Goal: Task Accomplishment & Management: Manage account settings

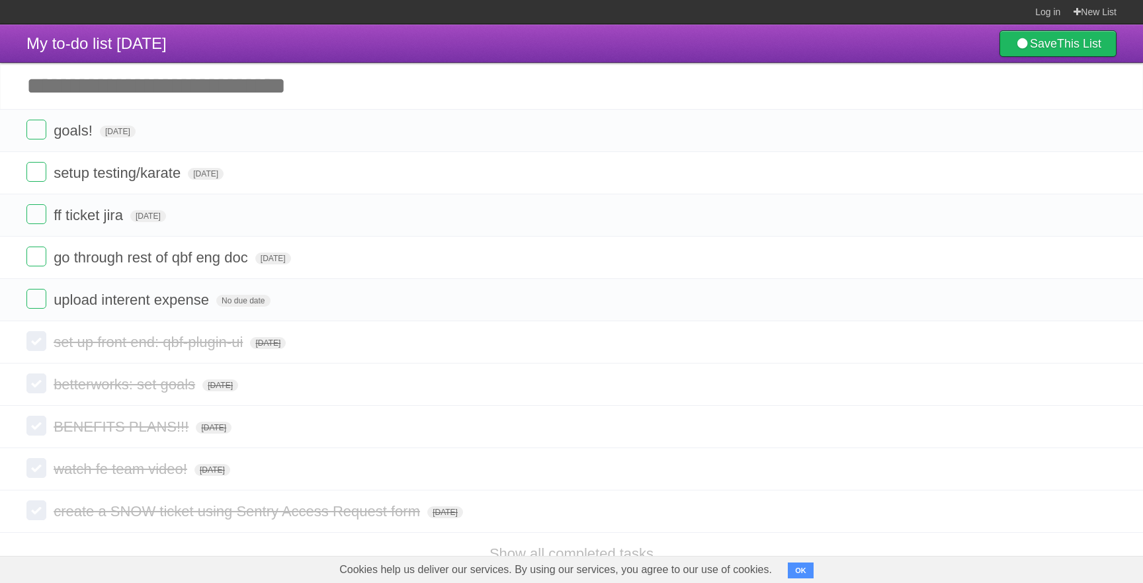
click at [246, 81] on input "Add another task" at bounding box center [571, 86] width 1143 height 46
type input "**********"
click input "*********" at bounding box center [0, 0] width 0 height 0
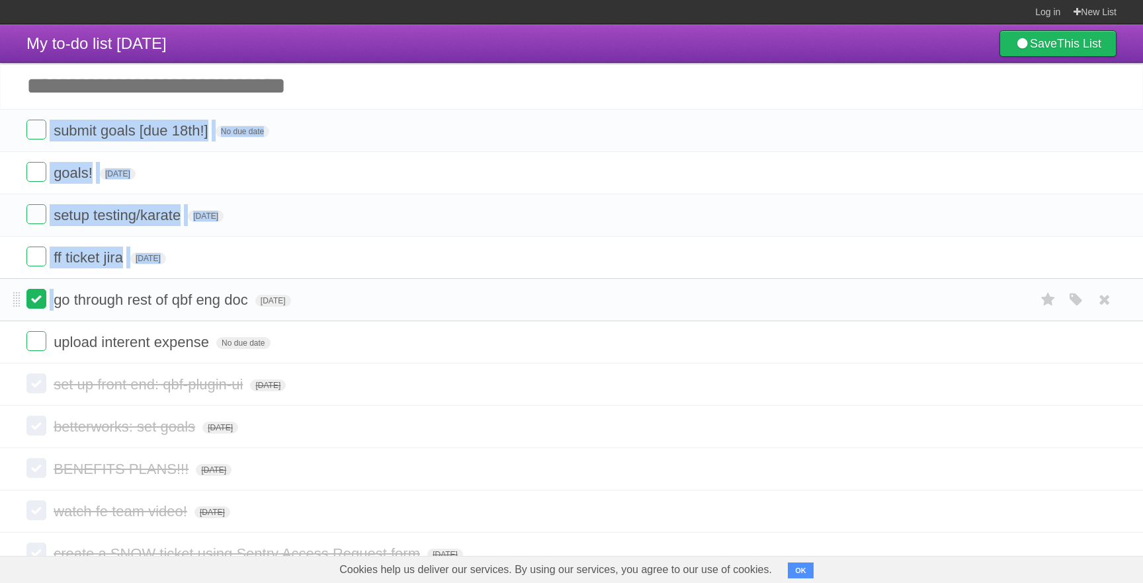
drag, startPoint x: 21, startPoint y: 135, endPoint x: 28, endPoint y: 304, distance: 169.4
click at [28, 305] on ul "submit goals [due 18th!] No due date White Red Blue Green Purple Orange goals! …" at bounding box center [571, 236] width 1143 height 255
click at [24, 124] on li "submit goals [due 18th!] No due date White Red Blue Green Purple Orange" at bounding box center [571, 130] width 1143 height 43
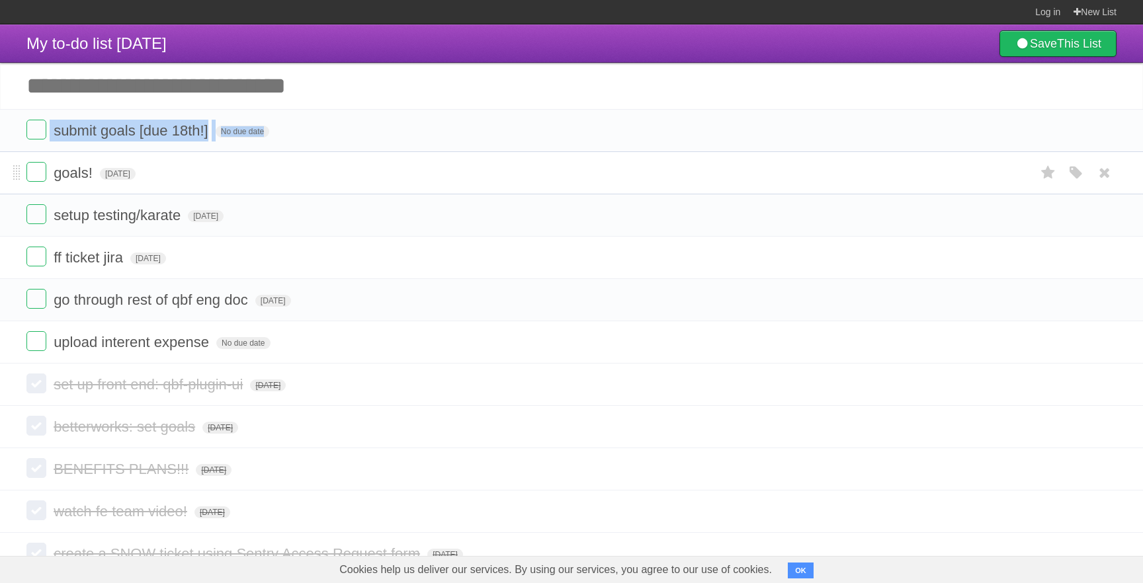
drag, startPoint x: 12, startPoint y: 130, endPoint x: 20, endPoint y: 185, distance: 56.2
click at [20, 186] on ul "submit goals [due 18th!] No due date White Red Blue Green Purple Orange goals! …" at bounding box center [571, 236] width 1143 height 255
click at [19, 136] on span at bounding box center [16, 131] width 7 height 16
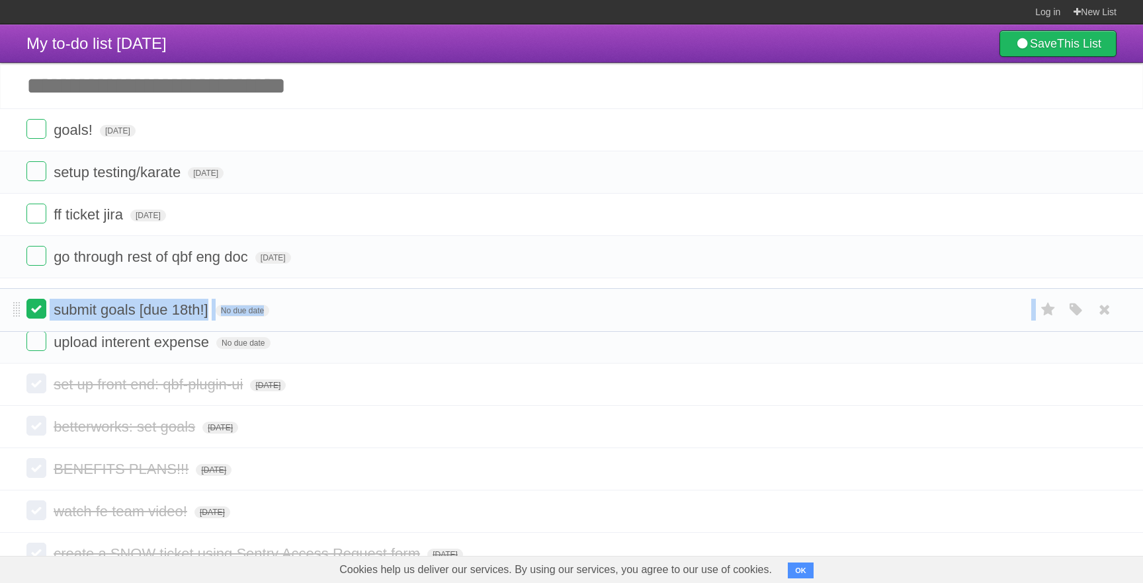
drag, startPoint x: 17, startPoint y: 132, endPoint x: 29, endPoint y: 305, distance: 173.6
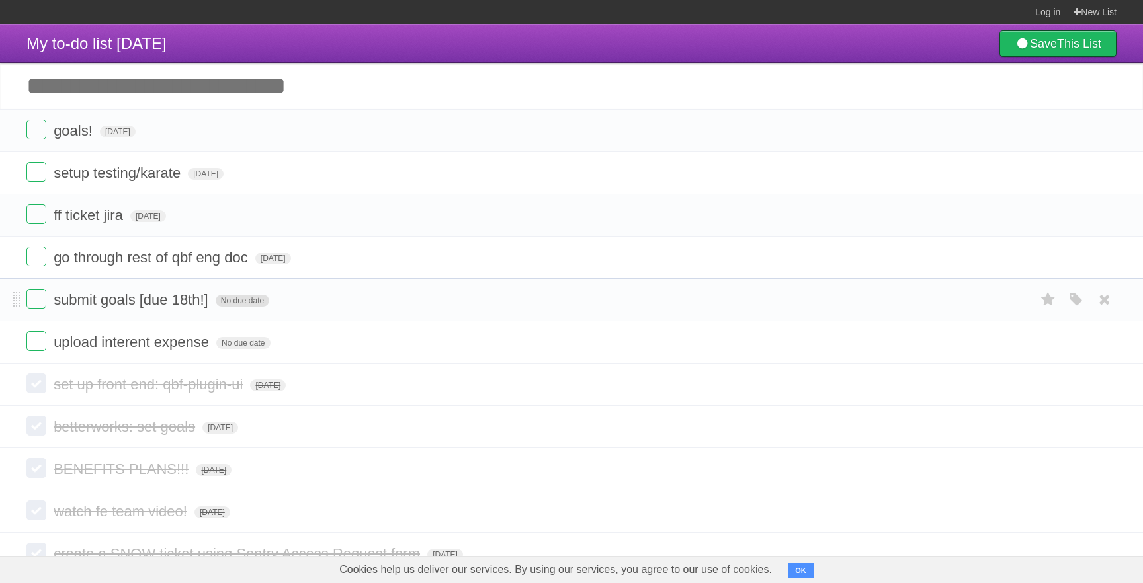
click at [223, 302] on span "No due date" at bounding box center [243, 301] width 54 height 12
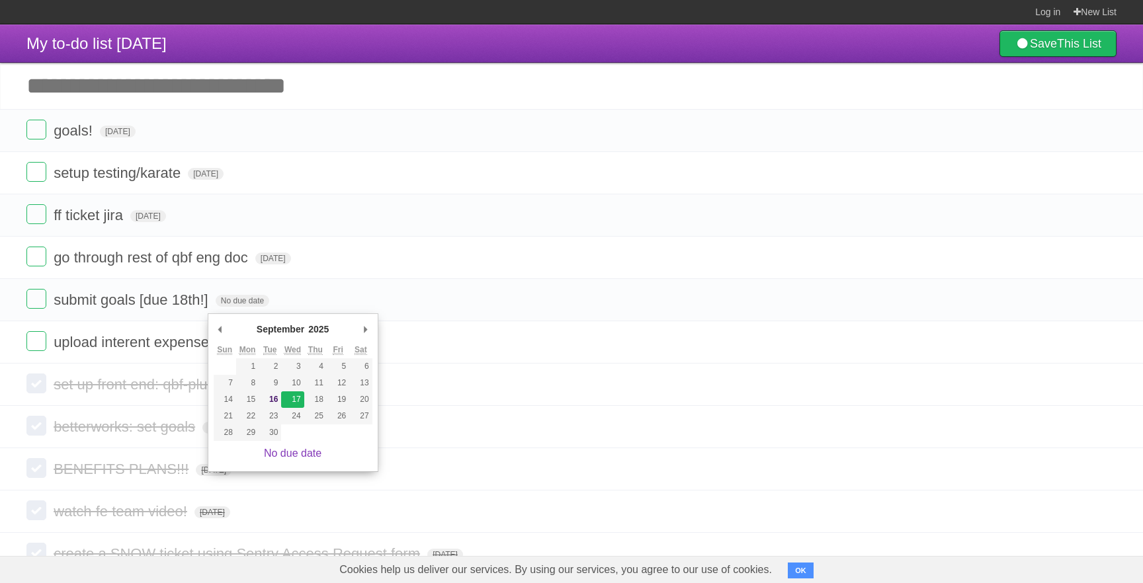
type span "[DATE]"
